Goal: Obtain resource: Download file/media

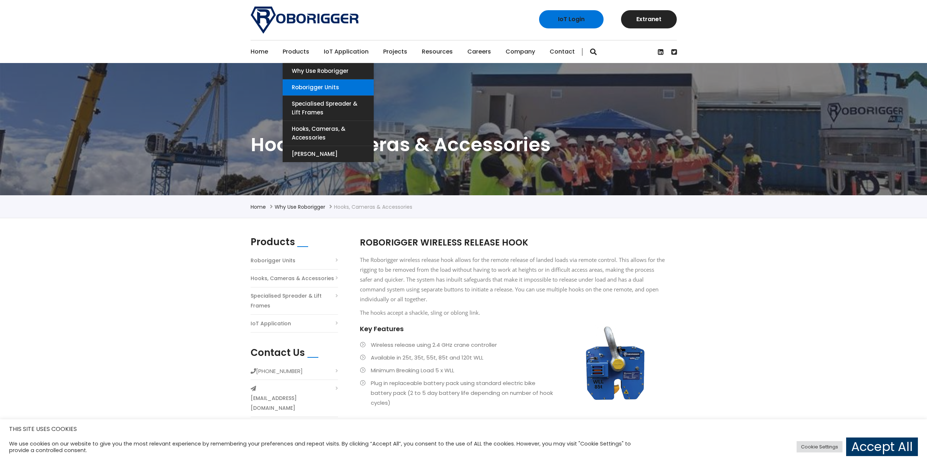
click at [349, 89] on link "Roborigger Units" at bounding box center [328, 87] width 91 height 16
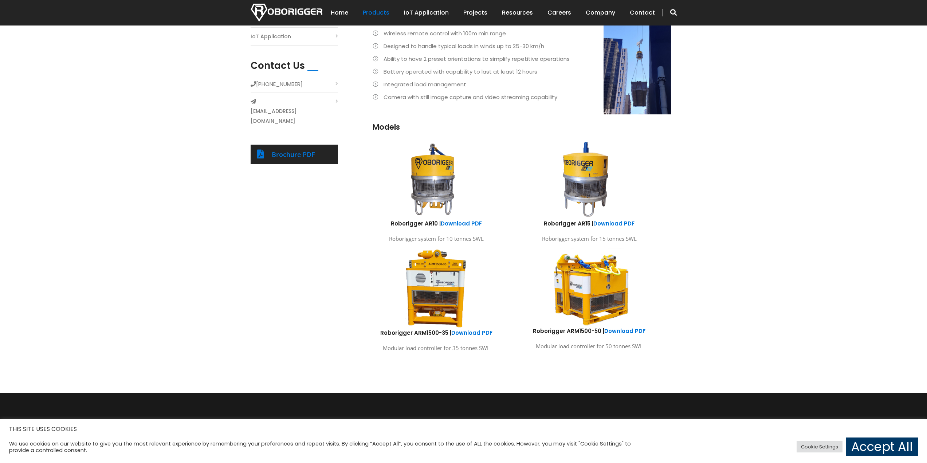
scroll to position [292, 0]
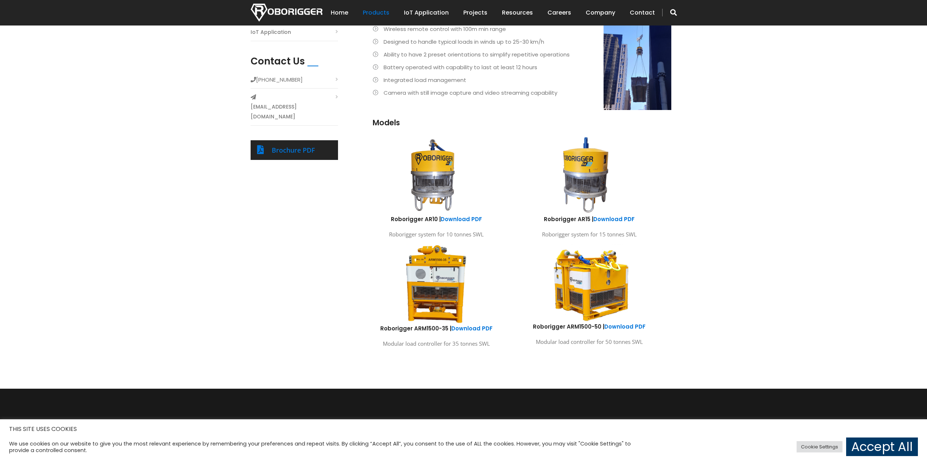
click at [604, 276] on img at bounding box center [589, 283] width 107 height 80
click at [293, 146] on link "Brochure PDF" at bounding box center [293, 150] width 43 height 9
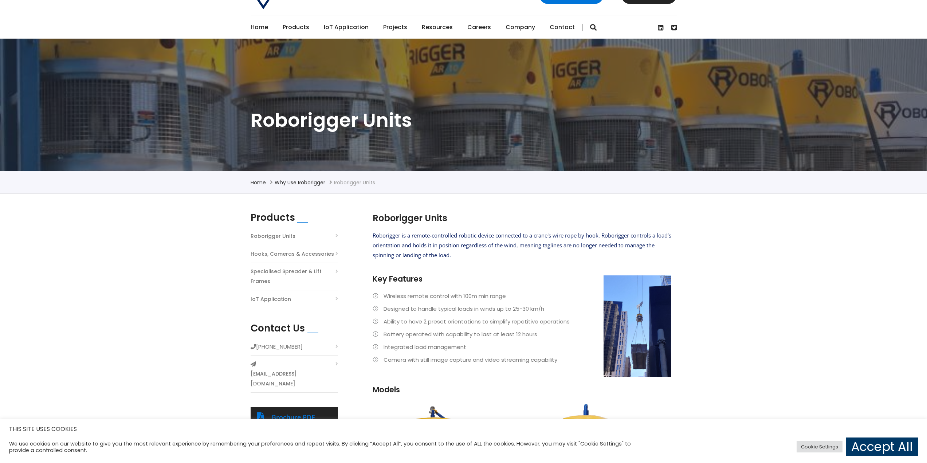
scroll to position [36, 0]
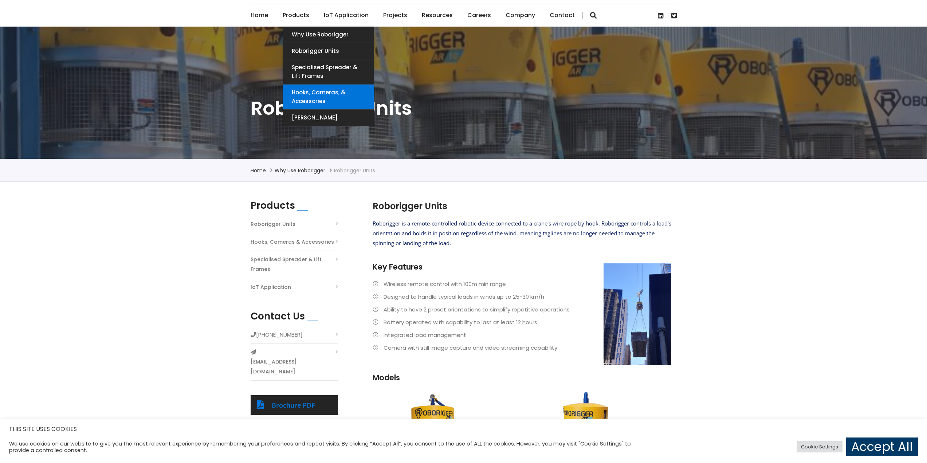
click at [326, 97] on link "Hooks, Cameras, & Accessories" at bounding box center [328, 97] width 91 height 25
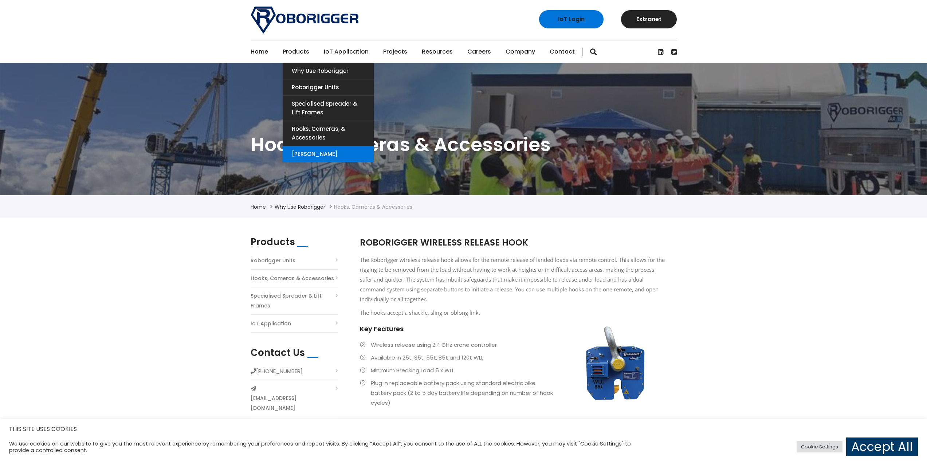
click at [308, 154] on link "[PERSON_NAME]" at bounding box center [328, 154] width 91 height 16
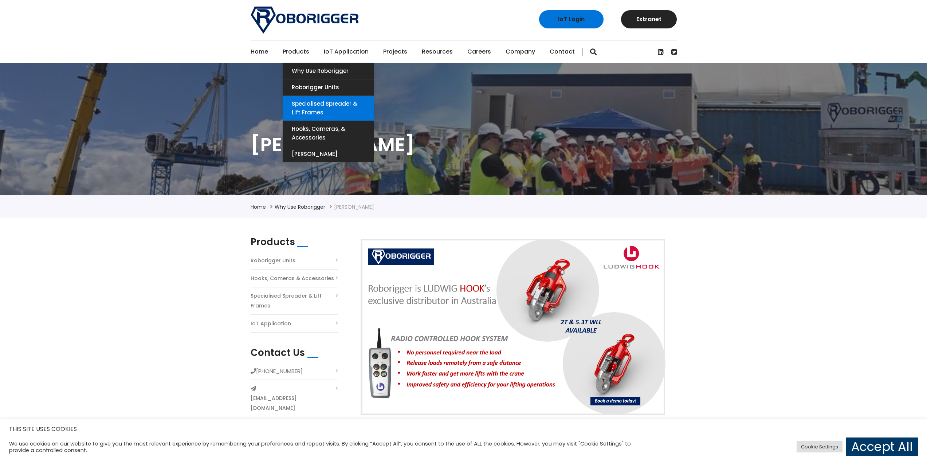
click at [338, 107] on link "Specialised Spreader & Lift Frames" at bounding box center [328, 108] width 91 height 25
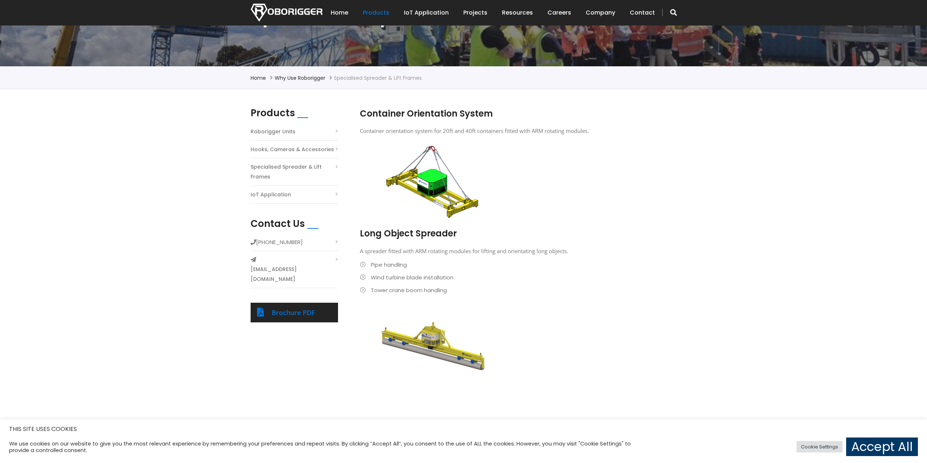
scroll to position [146, 0]
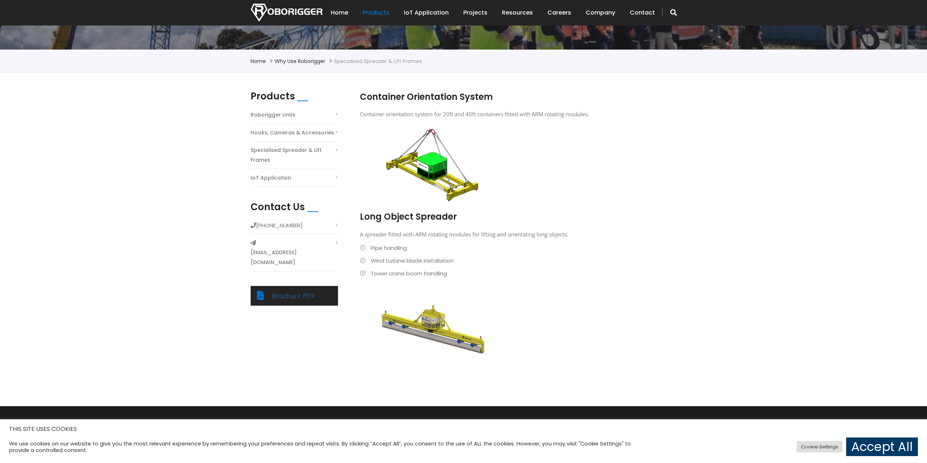
click at [314, 292] on link "Brochure PDF" at bounding box center [293, 296] width 43 height 9
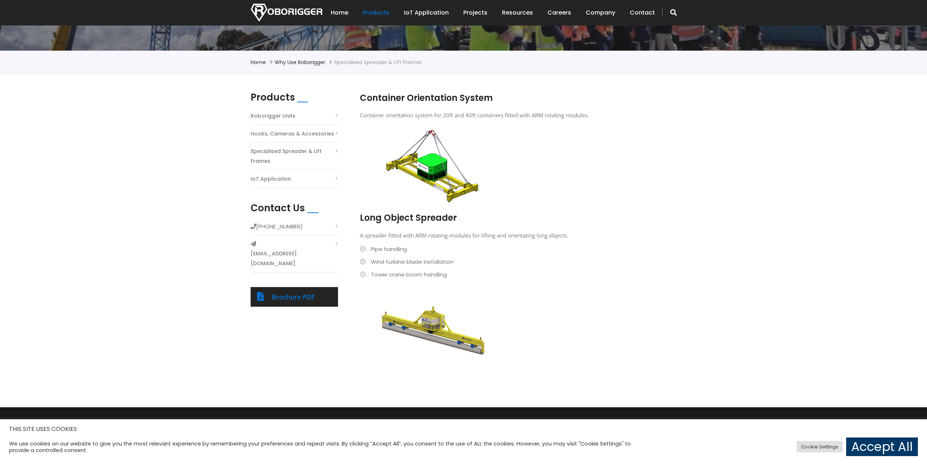
scroll to position [0, 0]
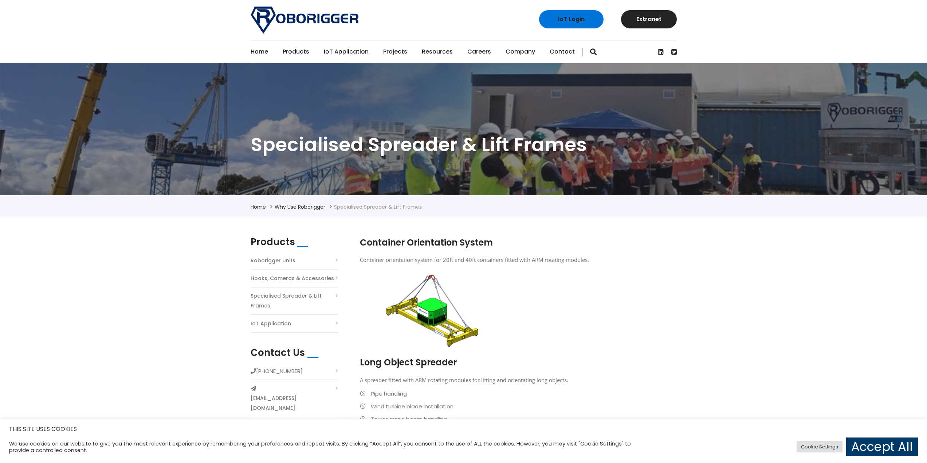
click at [260, 51] on link "Home" at bounding box center [259, 51] width 17 height 23
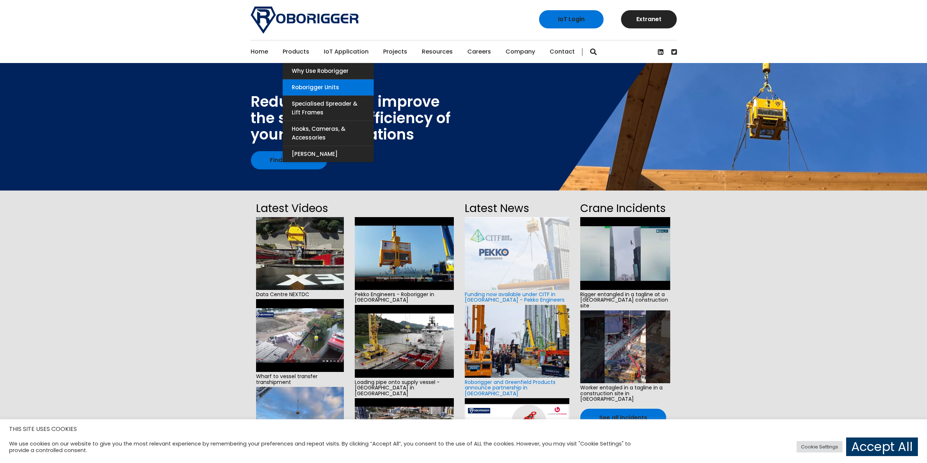
click at [343, 86] on link "Roborigger Units" at bounding box center [328, 87] width 91 height 16
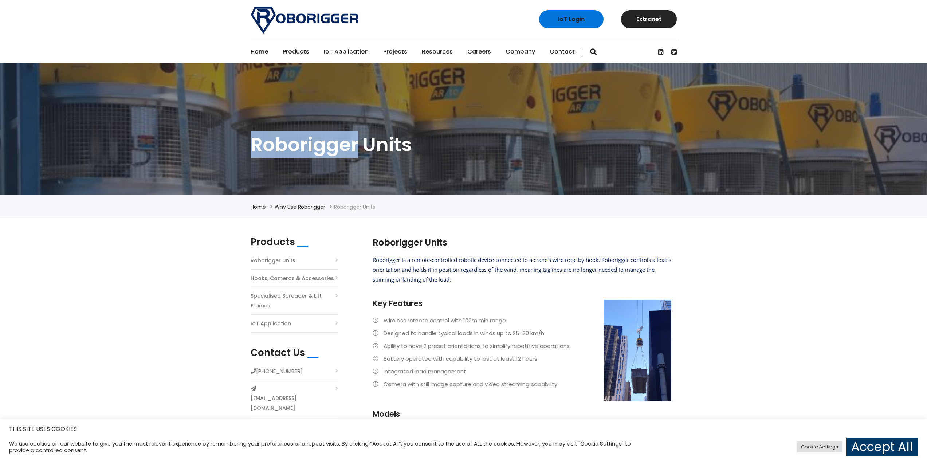
drag, startPoint x: 357, startPoint y: 147, endPoint x: 252, endPoint y: 144, distance: 105.4
click at [251, 144] on h1 "Roborigger Units" at bounding box center [464, 144] width 426 height 25
copy h1 "Roborigger"
click at [138, 272] on div "Products Roborigger Units Hooks, Cameras & Accessories Specialised Spreader & L…" at bounding box center [463, 449] width 927 height 462
